Goal: Check status: Check status

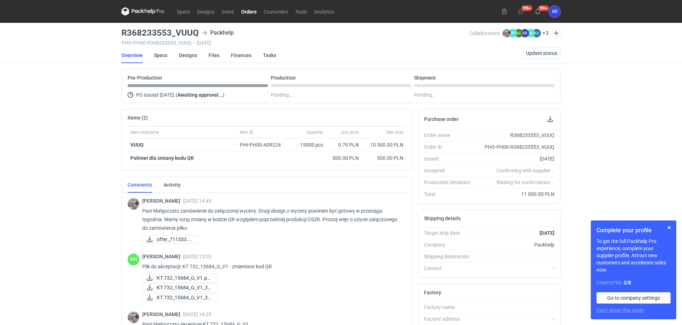
scroll to position [11, 0]
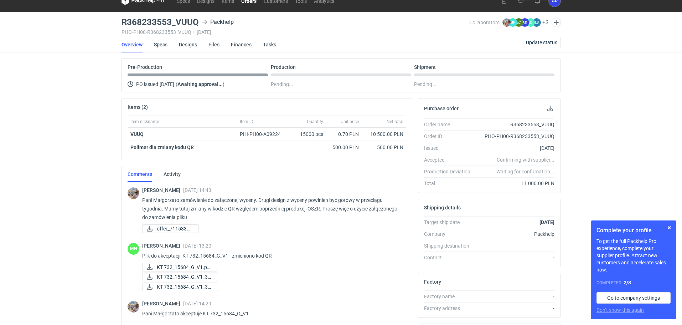
click at [250, 2] on link "Orders" at bounding box center [249, 0] width 22 height 9
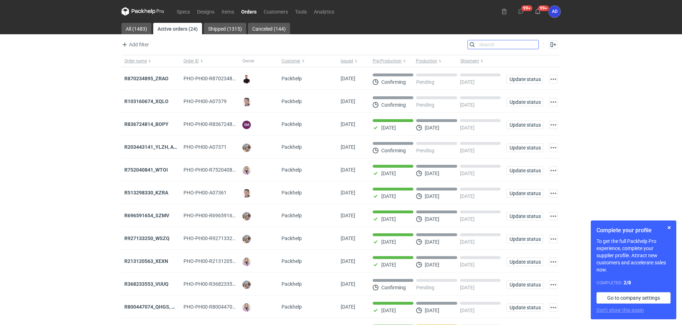
click at [532, 46] on input "Search" at bounding box center [503, 44] width 71 height 9
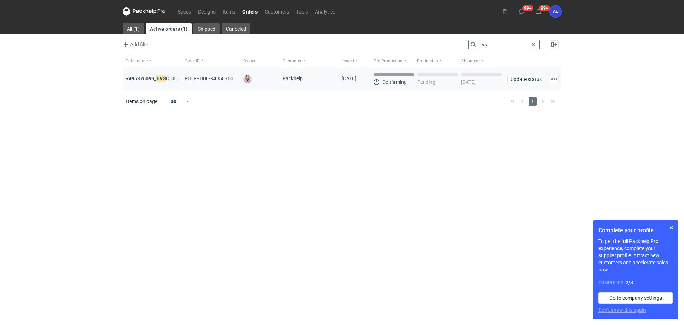
type input "tvs"
click at [150, 81] on strong "R495876099_ TVS O, UQHI" at bounding box center [154, 78] width 58 height 8
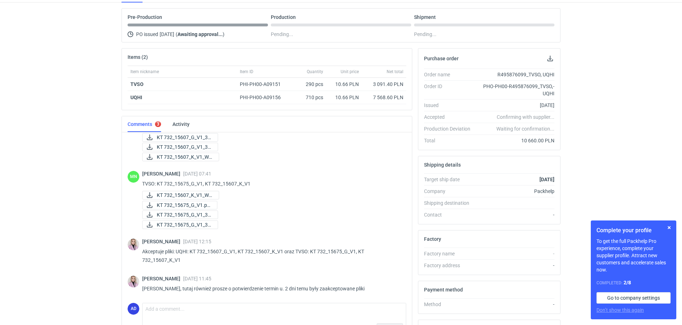
scroll to position [71, 0]
